Goal: Task Accomplishment & Management: Manage account settings

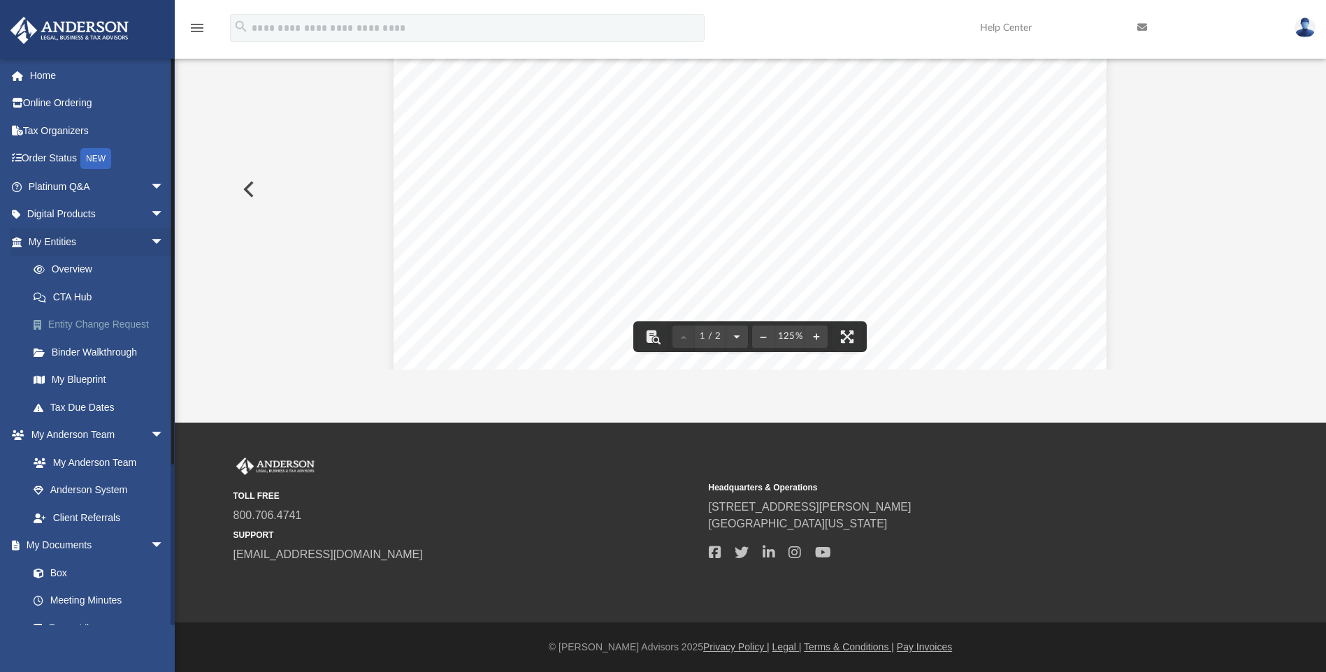
scroll to position [307, 1026]
click at [116, 440] on link "My [PERSON_NAME] Team arrow_drop_down" at bounding box center [97, 435] width 175 height 28
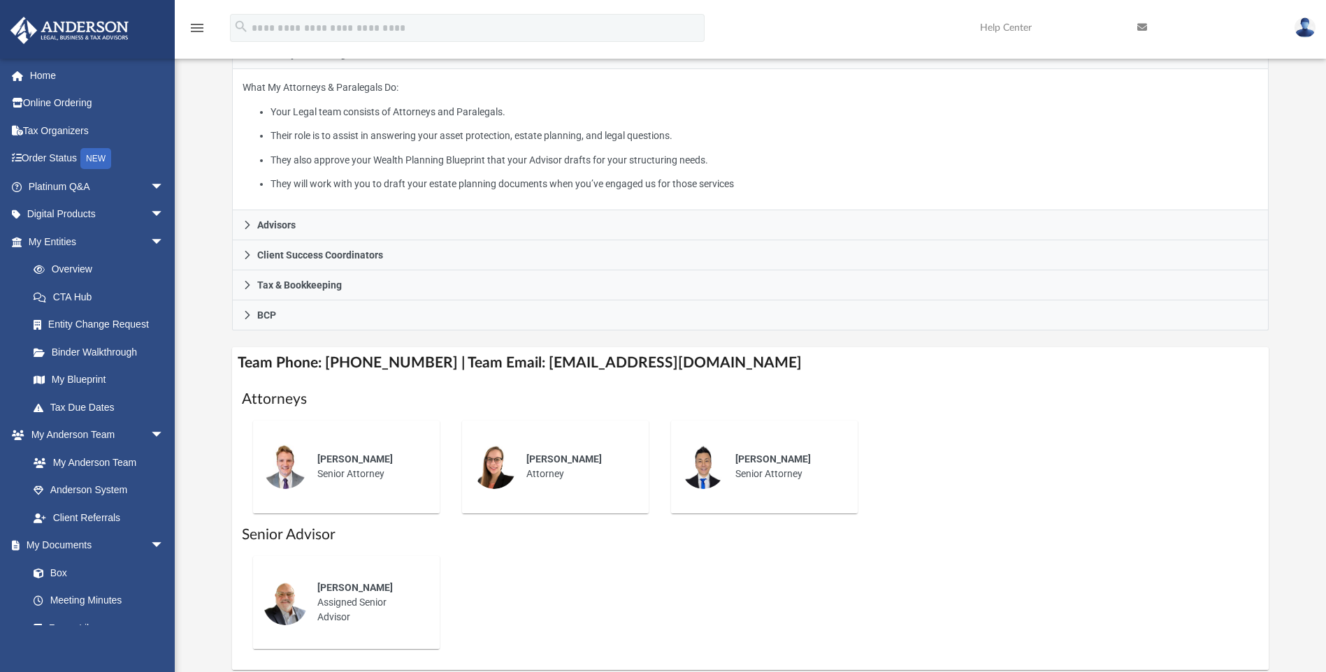
scroll to position [428, 0]
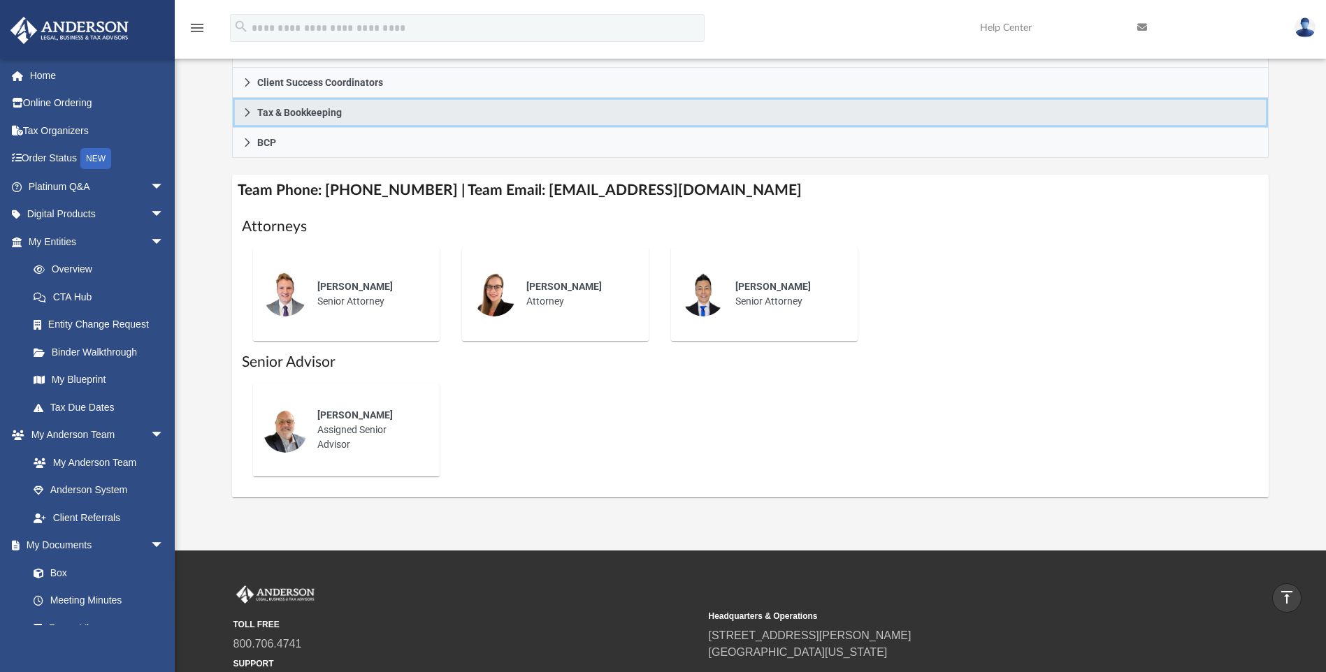
click at [319, 109] on span "Tax & Bookkeeping" at bounding box center [299, 113] width 85 height 10
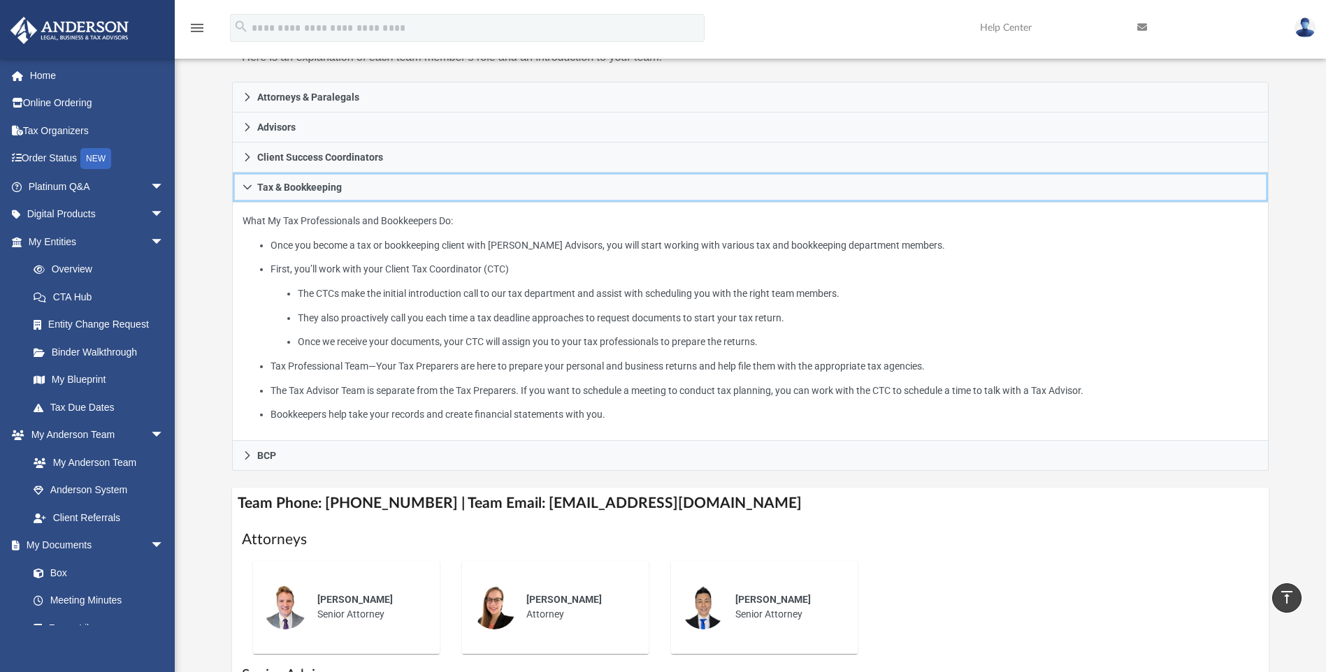
scroll to position [0, 0]
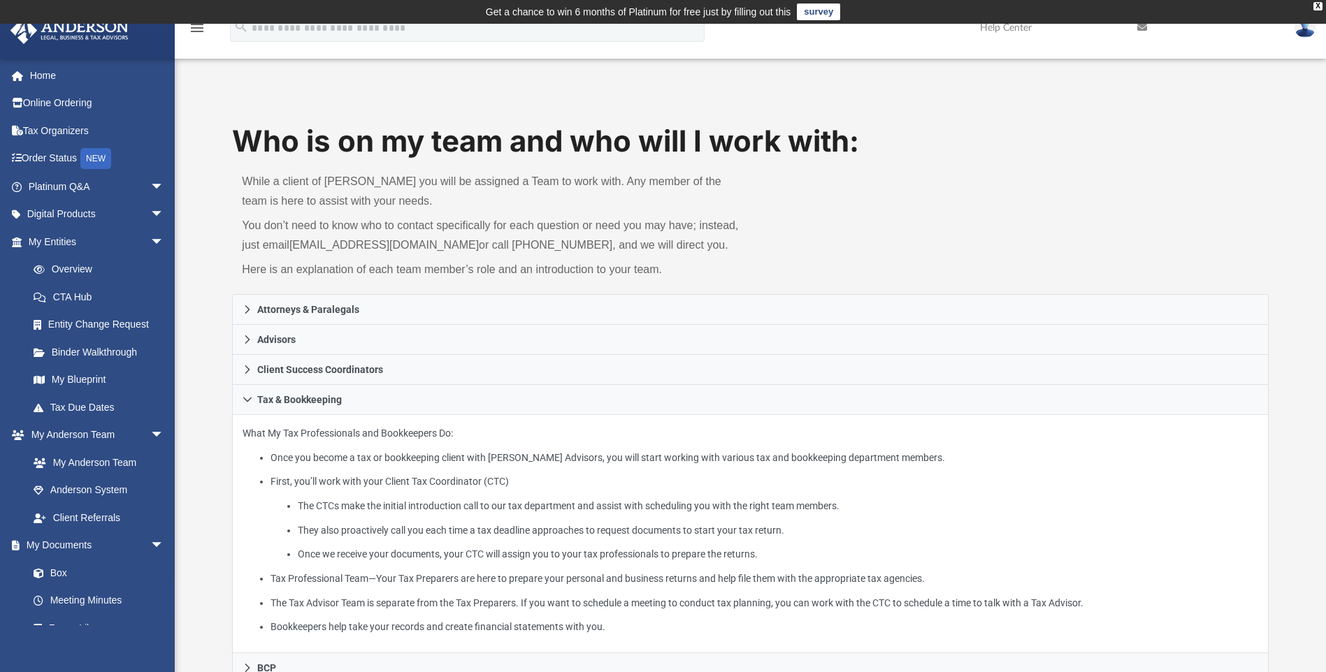
click at [213, 407] on div "Who is on my team and who will I work with: While a client of [PERSON_NAME] you…" at bounding box center [750, 572] width 1151 height 902
click at [103, 211] on link "Digital Products arrow_drop_down" at bounding box center [97, 215] width 175 height 28
click at [82, 73] on link "Home" at bounding box center [97, 75] width 175 height 28
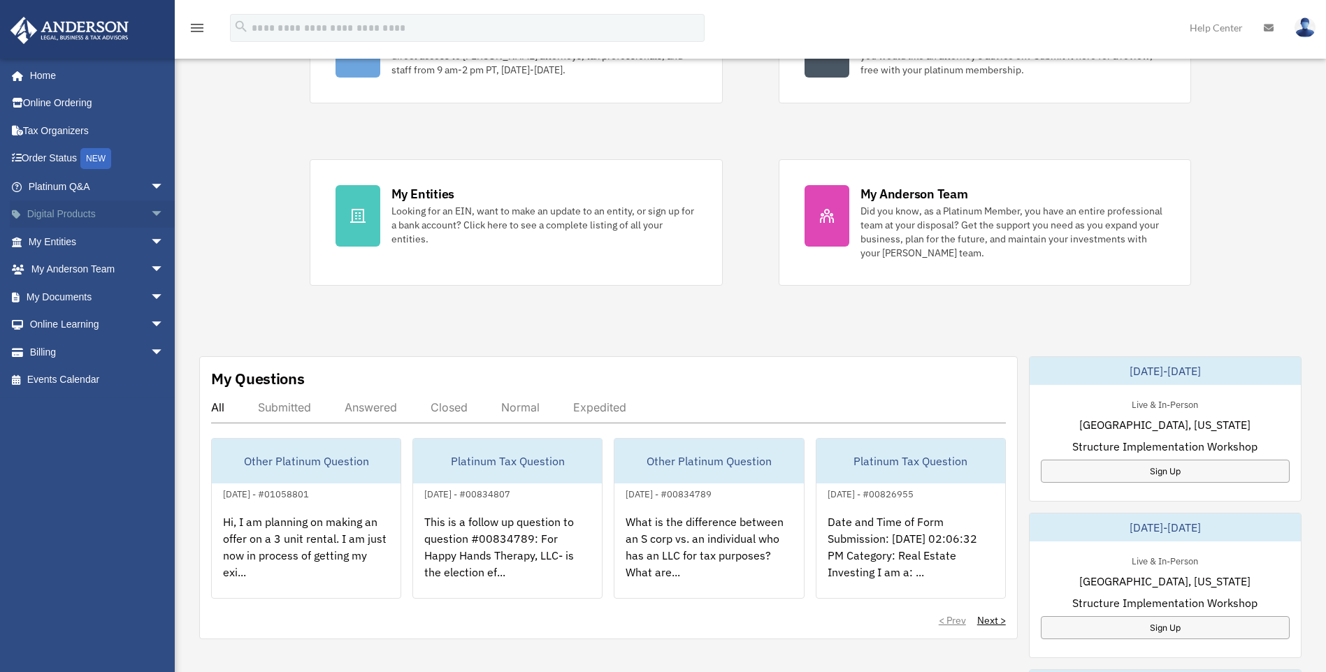
scroll to position [419, 0]
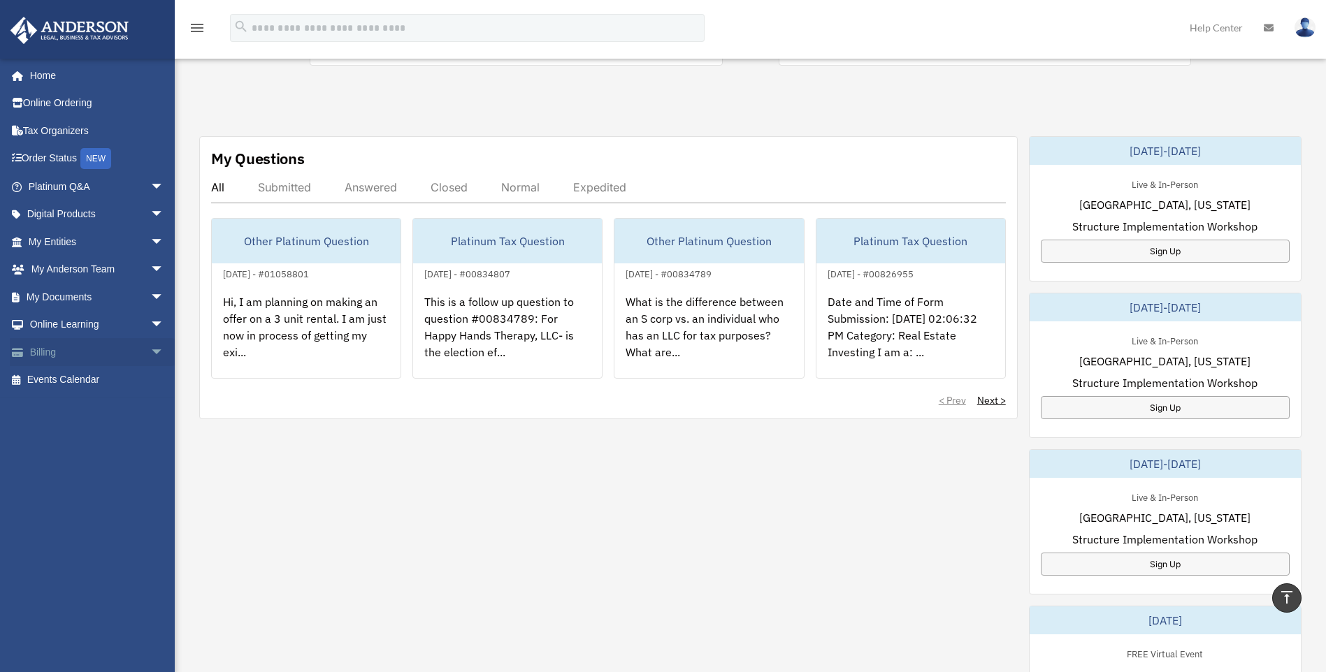
click at [109, 352] on link "Billing arrow_drop_down" at bounding box center [97, 352] width 175 height 28
click at [150, 349] on span "arrow_drop_down" at bounding box center [164, 352] width 28 height 29
click at [81, 377] on link "$ Open Invoices" at bounding box center [103, 380] width 166 height 29
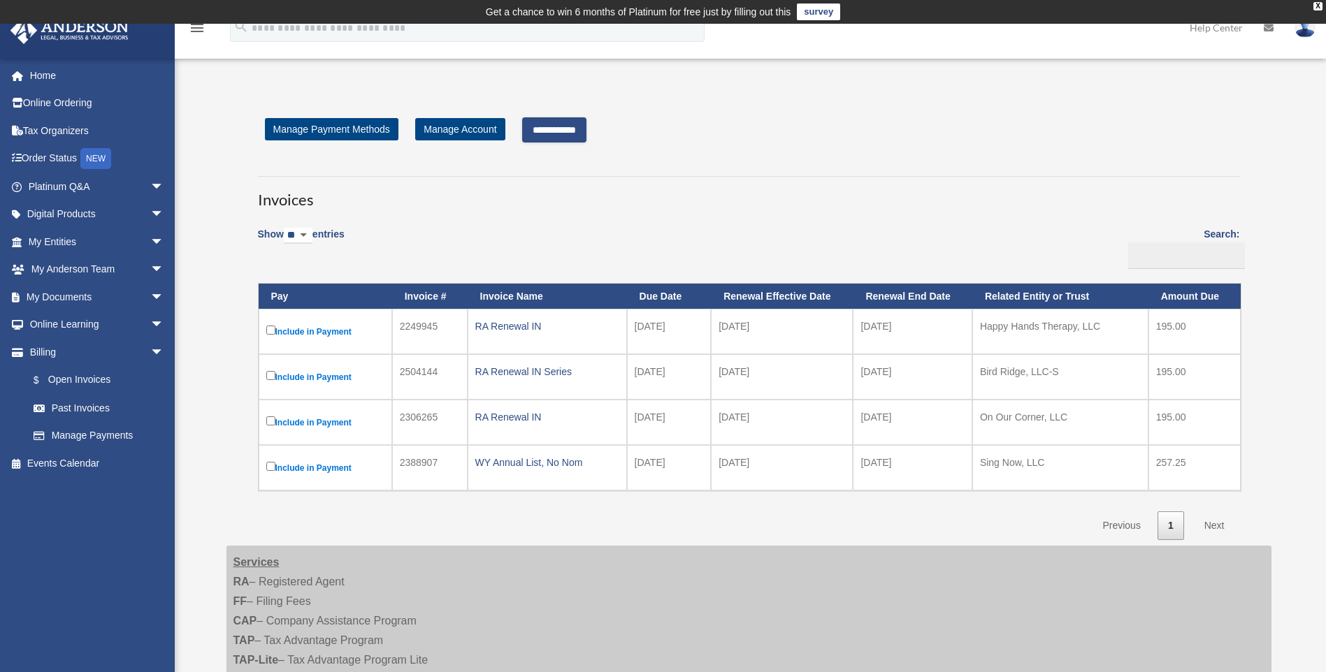
drag, startPoint x: 614, startPoint y: 222, endPoint x: 592, endPoint y: 232, distance: 24.7
click at [614, 222] on div "Show ** ** ** *** entries Search: Pay Invoice # Invoice Name Due Date Renewal E…" at bounding box center [749, 379] width 982 height 322
